Goal: Find contact information: Find contact information

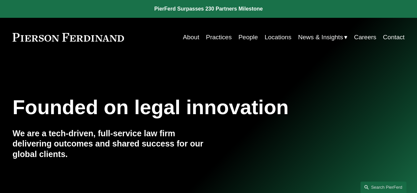
click at [277, 33] on link "Locations" at bounding box center [277, 37] width 27 height 13
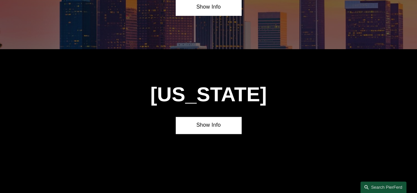
scroll to position [380, 0]
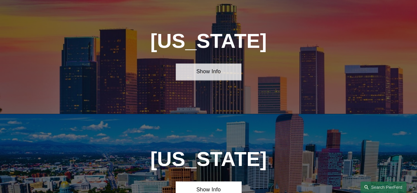
click at [227, 72] on link "Show Info" at bounding box center [208, 71] width 65 height 17
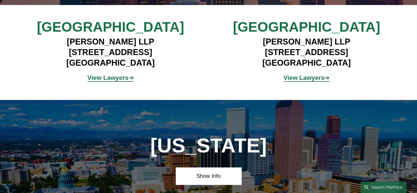
scroll to position [499, 0]
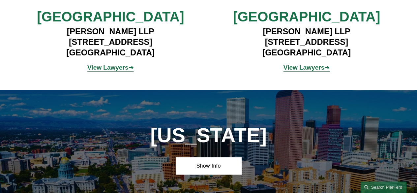
click at [128, 71] on span "View Lawyers ➔" at bounding box center [110, 67] width 46 height 7
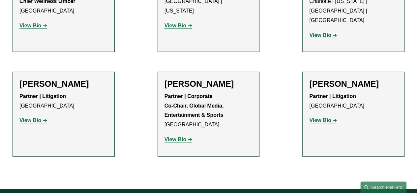
scroll to position [695, 0]
